Goal: Navigation & Orientation: Find specific page/section

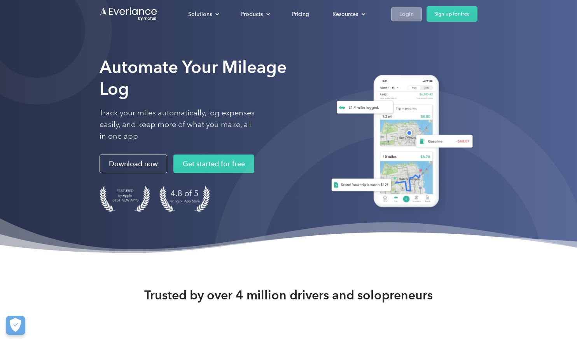
click at [413, 14] on link "Login" at bounding box center [406, 14] width 31 height 14
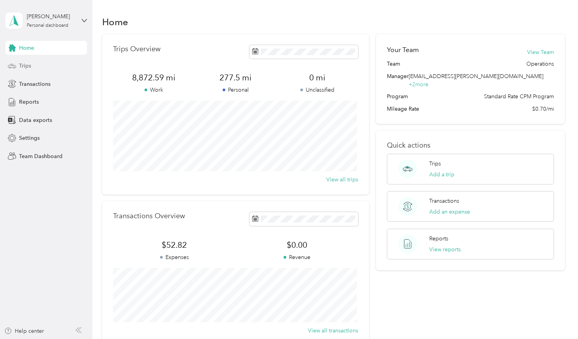
click at [25, 64] on span "Trips" at bounding box center [25, 66] width 12 height 8
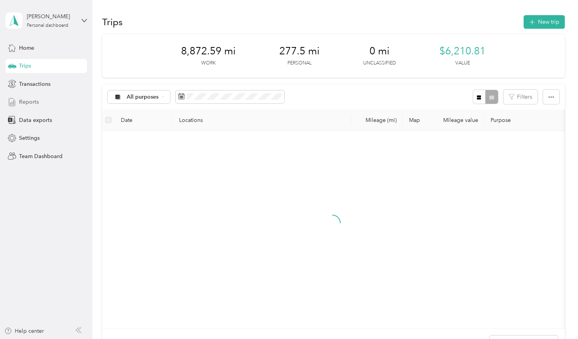
click at [29, 101] on span "Reports" at bounding box center [29, 102] width 20 height 8
